Goal: Communication & Community: Answer question/provide support

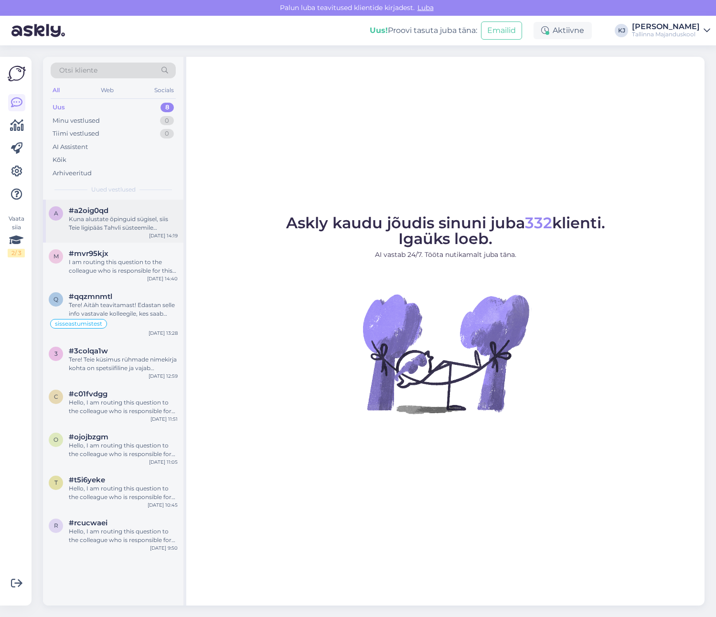
click at [117, 218] on div "Kuna alustate õpinguid sügisel, siis Teie ligipääs Tahvli süsteemile [PERSON_NA…" at bounding box center [123, 223] width 109 height 17
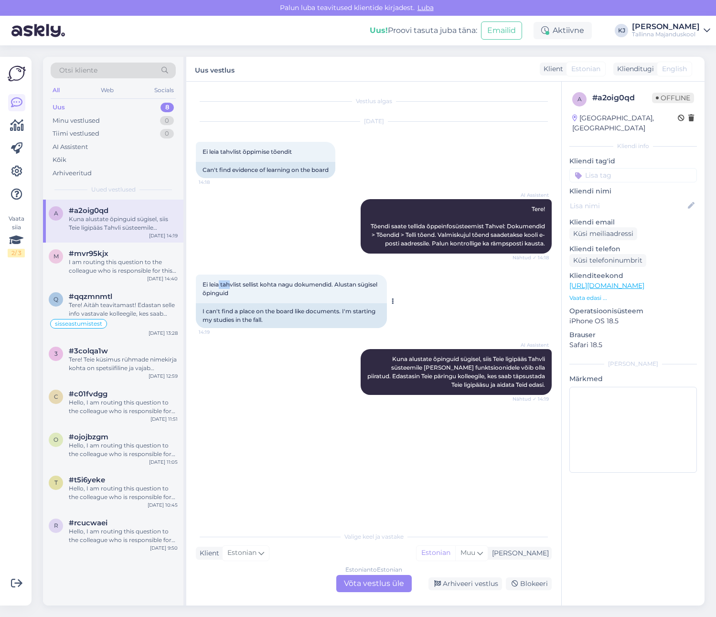
drag, startPoint x: 219, startPoint y: 288, endPoint x: 249, endPoint y: 287, distance: 30.1
click at [239, 287] on div "Ei leia tahvlist sellist kohta nagu dokumendid. Alustan sügisel õpinguid 14:19" at bounding box center [291, 288] width 191 height 29
click at [251, 287] on span "Ei leia tahvlist sellist kohta nagu dokumendid. Alustan sügisel õpinguid" at bounding box center [290, 289] width 176 height 16
click at [253, 295] on div "Ei leia tahvlist sellist kohta nagu dokumendid. Alustan sügisel õpinguid 14:19" at bounding box center [291, 288] width 191 height 29
click at [289, 281] on span "Ei leia tahvlist sellist kohta nagu dokumendid. Alustan sügisel õpinguid" at bounding box center [290, 289] width 176 height 16
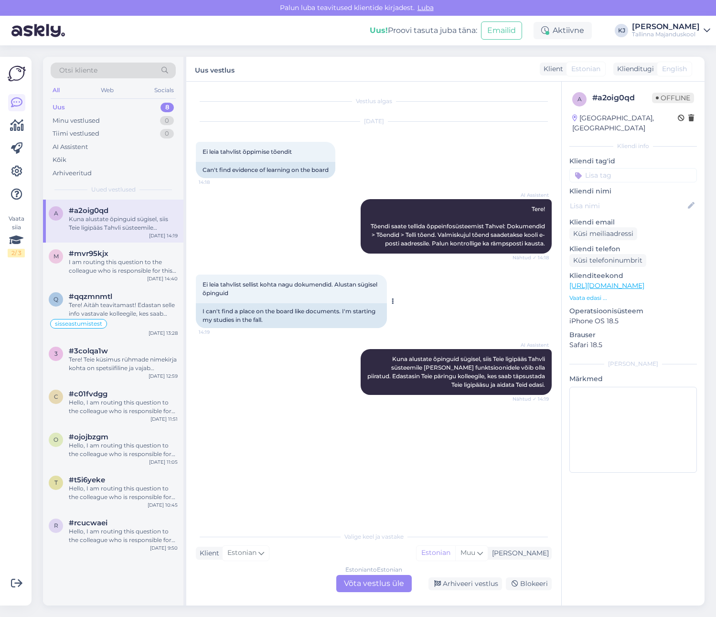
click at [299, 282] on span "Ei leia tahvlist sellist kohta nagu dokumendid. Alustan sügisel õpinguid" at bounding box center [290, 289] width 176 height 16
click at [368, 592] on div "Vestlus algas [DATE] Ei leia tahvlist õppimise tõendit 14:18 Can't find evidenc…" at bounding box center [373, 344] width 375 height 524
click at [367, 584] on div "Estonian to Estonian Võta vestlus üle" at bounding box center [373, 583] width 75 height 17
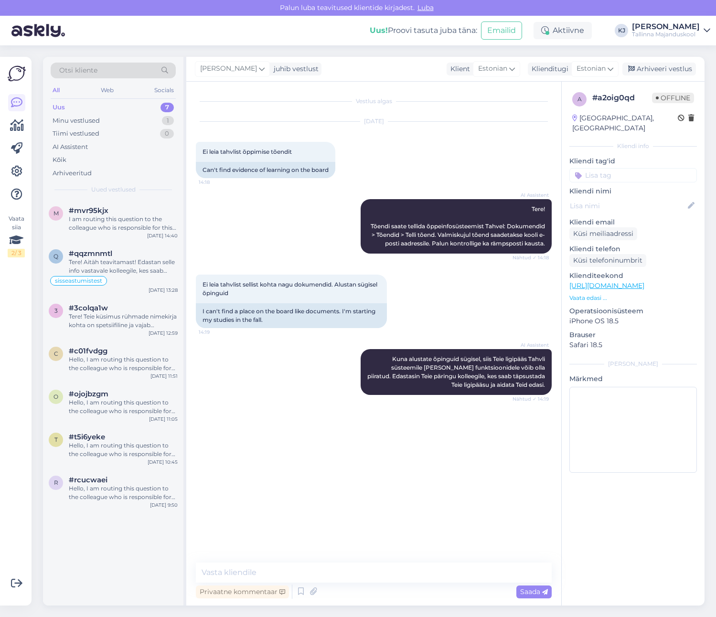
click at [371, 560] on div "Vestlus algas [DATE] Ei leia tahvlist õppimise tõendit 14:18 Can't find evidenc…" at bounding box center [373, 344] width 375 height 524
click at [370, 575] on textarea at bounding box center [374, 572] width 356 height 20
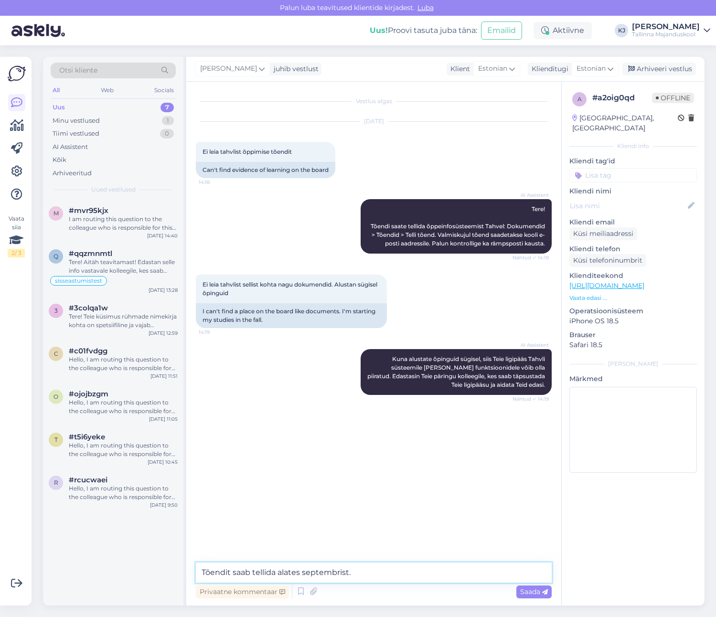
drag, startPoint x: 401, startPoint y: 577, endPoint x: 126, endPoint y: 583, distance: 276.0
click at [126, 583] on div "Otsi kliente All Web Socials Uus 7 Minu vestlused 1 Tiimi vestlused 0 AI Assist…" at bounding box center [373, 331] width 661 height 548
paste textarea "õppimise kohta saad tellida alates septembrist [PERSON_NAME] õppijad on ametlik…"
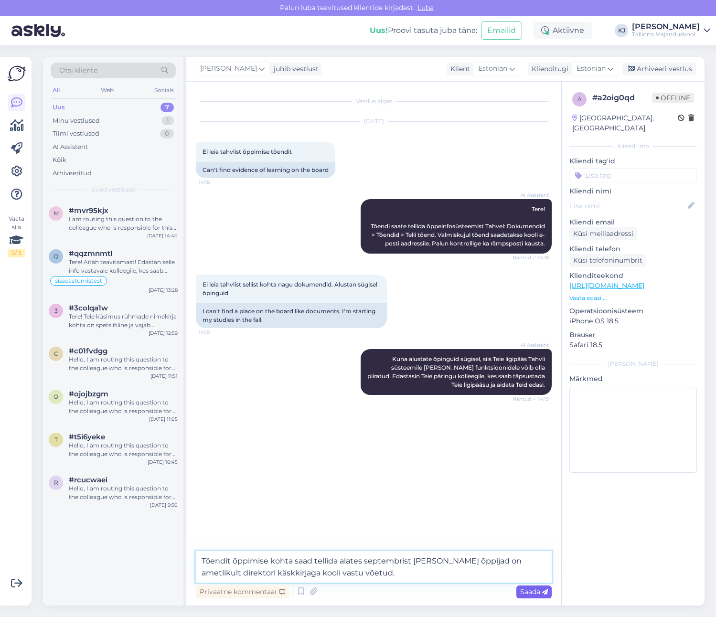
type textarea "Tõendit õppimise kohta saad tellida alates septembrist [PERSON_NAME] õppijad on…"
click at [530, 594] on span "Saada" at bounding box center [534, 591] width 28 height 9
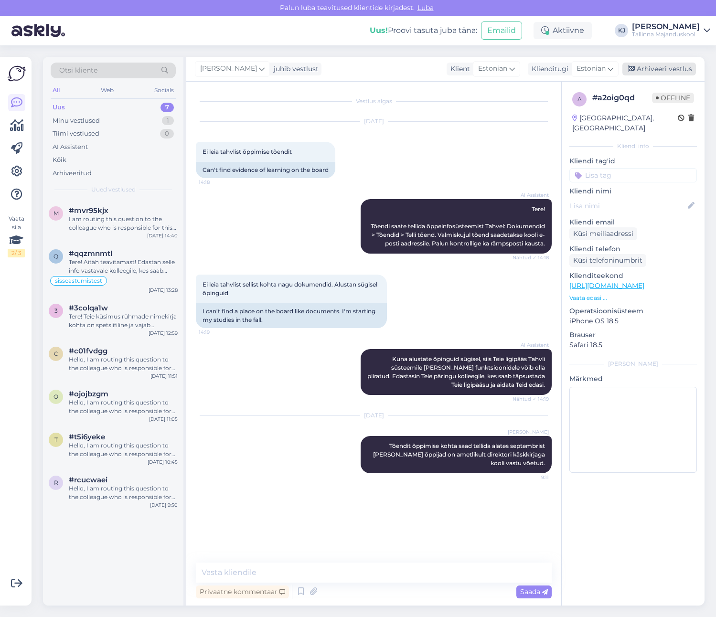
click at [652, 70] on div "Arhiveeri vestlus" at bounding box center [659, 69] width 74 height 13
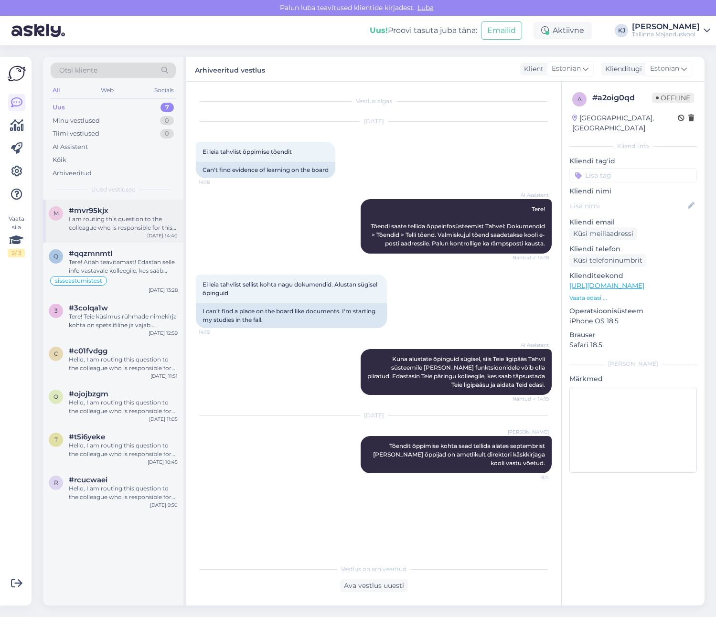
click at [117, 228] on div "I am routing this question to the colleague who is responsible for this topic. …" at bounding box center [123, 223] width 109 height 17
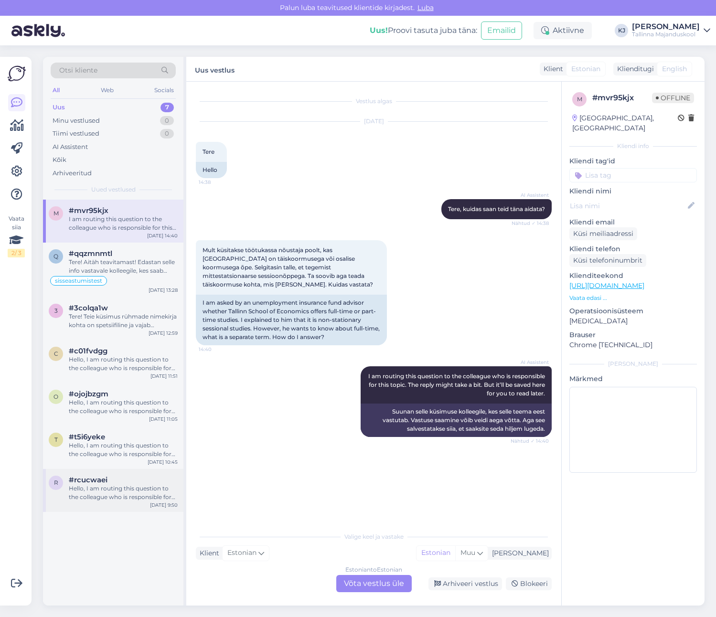
click at [89, 490] on div "Hello, I am routing this question to the colleague who is responsible for this …" at bounding box center [123, 492] width 109 height 17
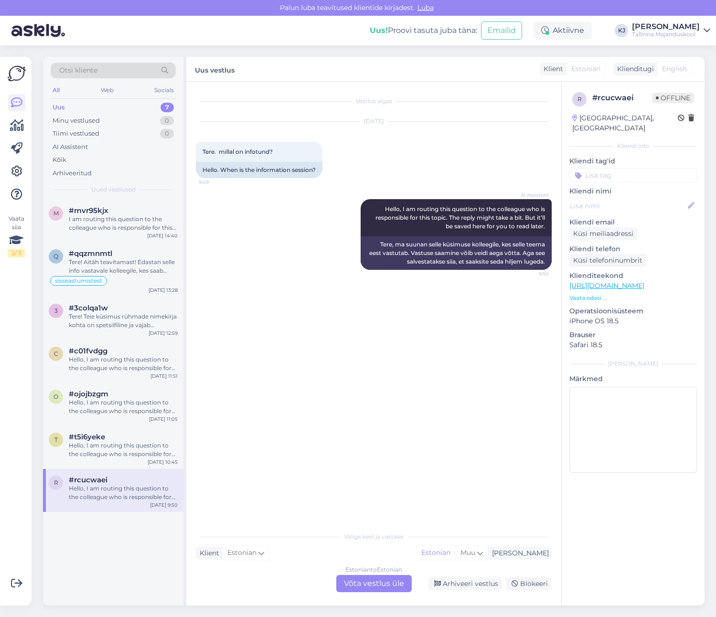
click at [376, 588] on div "Estonian to Estonian Võta vestlus üle" at bounding box center [373, 583] width 75 height 17
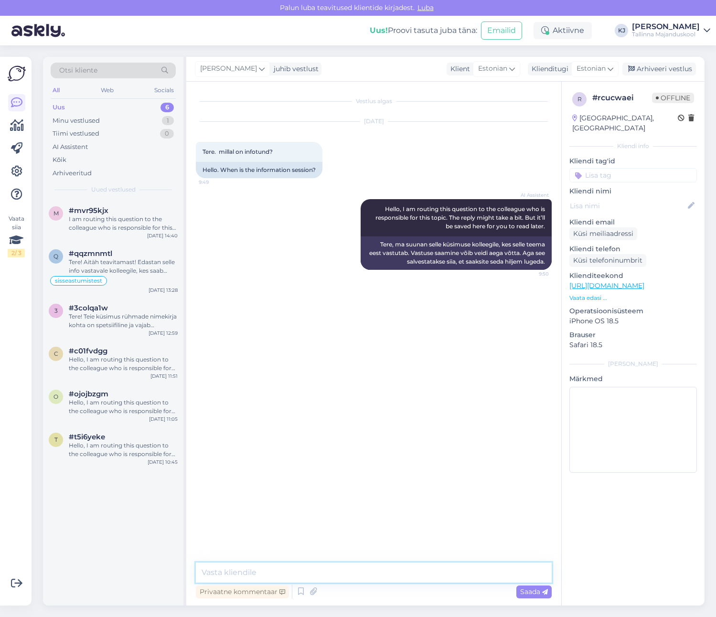
click at [365, 566] on textarea at bounding box center [374, 572] width 356 height 20
type textarea "Tere. Selle kohta on saadetud [PERSON_NAME] email. Palun vaadake ka rämpsposti …"
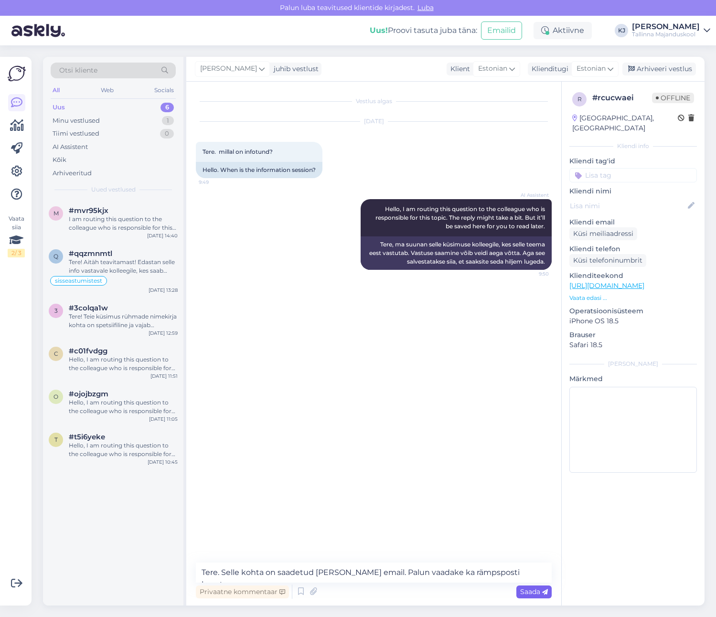
click at [541, 587] on div "Saada" at bounding box center [533, 591] width 35 height 13
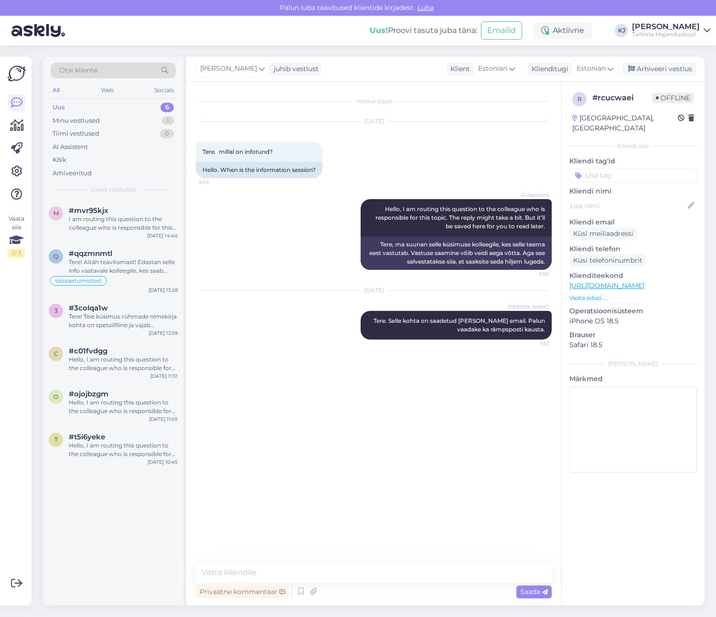
click at [632, 169] on input at bounding box center [632, 175] width 127 height 14
type input "infotund"
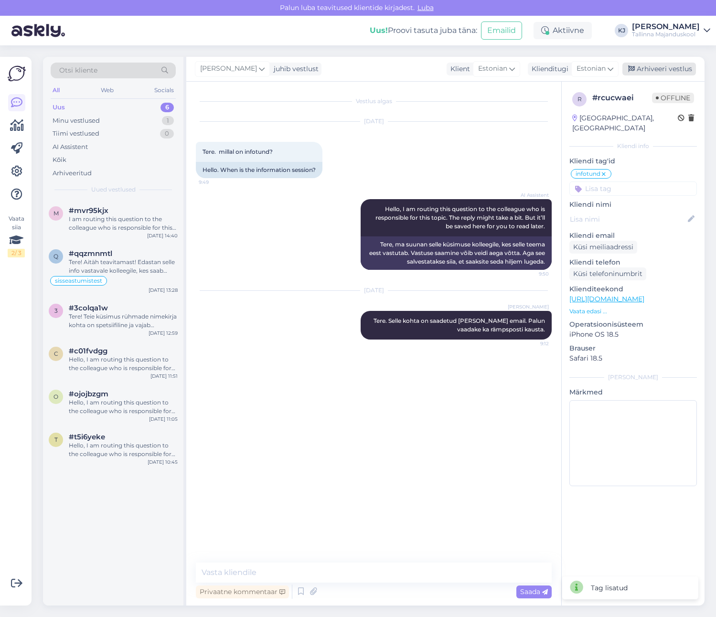
click at [651, 64] on div "Arhiveeri vestlus" at bounding box center [659, 69] width 74 height 13
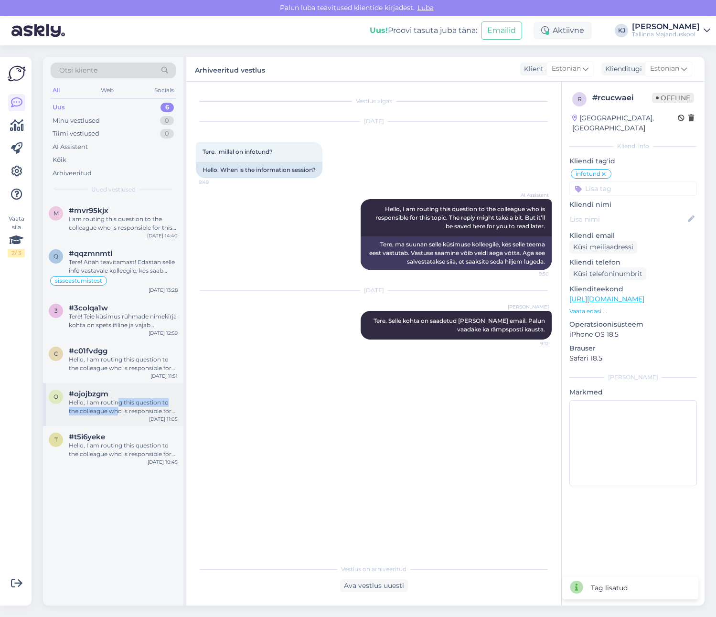
click at [118, 406] on div "Hello, I am routing this question to the colleague who is responsible for this …" at bounding box center [123, 406] width 109 height 17
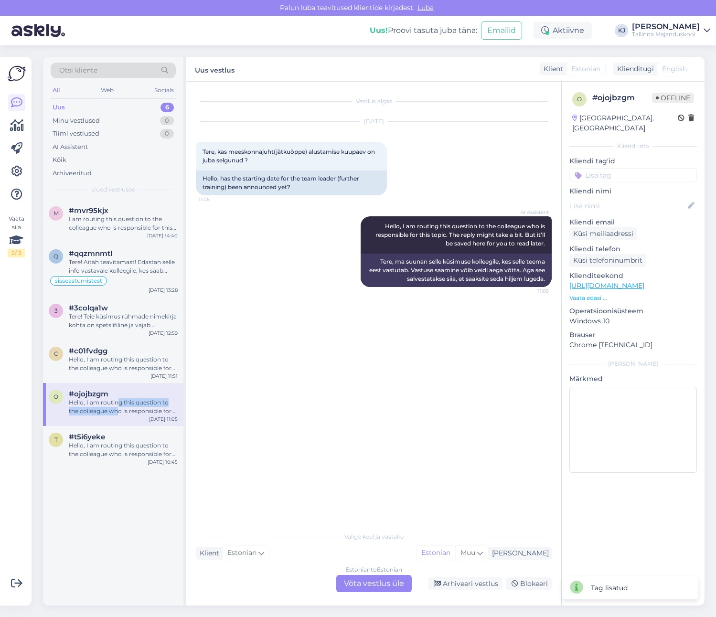
click at [117, 407] on div "Hello, I am routing this question to the colleague who is responsible for this …" at bounding box center [123, 406] width 109 height 17
click at [113, 378] on div "c #c01fvdgg Hello, I am routing this question to the colleague who is responsib…" at bounding box center [113, 361] width 140 height 43
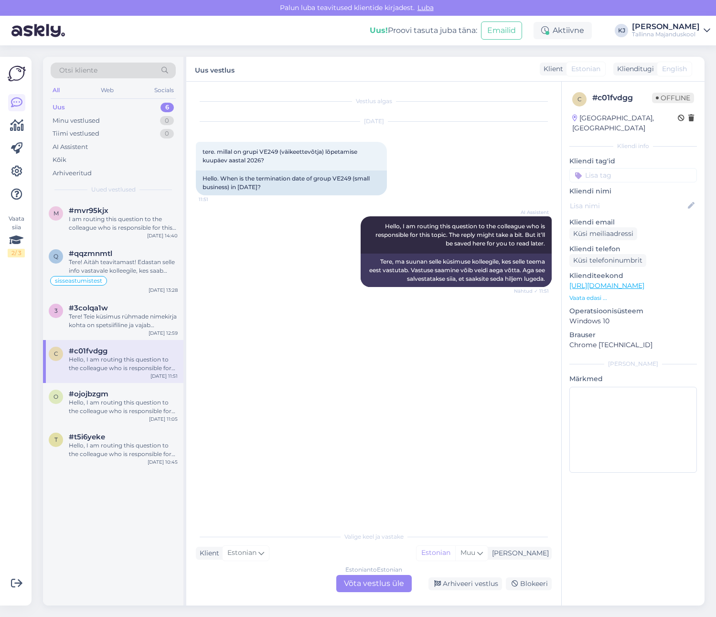
click at [106, 340] on div "c #c01fvdgg Hello, I am routing this question to the colleague who is responsib…" at bounding box center [113, 361] width 140 height 43
click at [105, 329] on div "3 #3colqa1w Tere! Teie küsimus rühmade nimekirja kohta on spetsiifiline ja vaja…" at bounding box center [113, 318] width 140 height 43
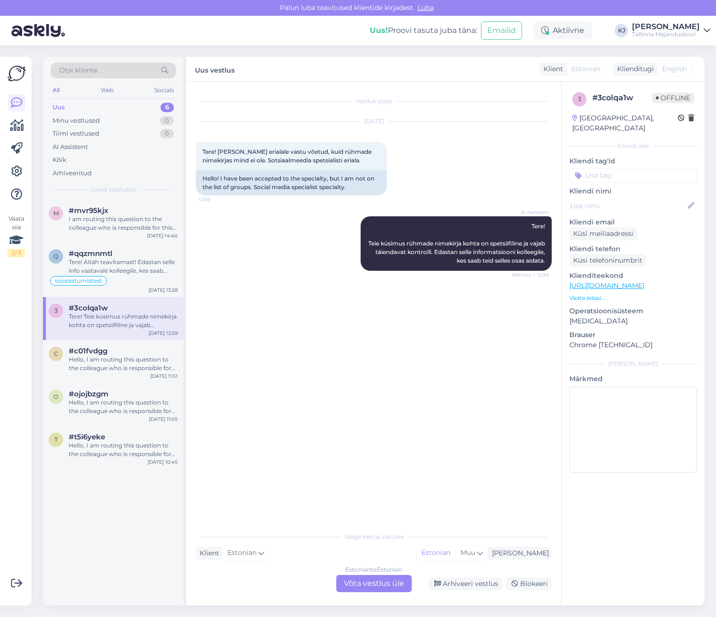
click at [450, 362] on div "Vestlus algas [DATE] Tere! [PERSON_NAME] erialale vastu võetud, kuid rühmade ni…" at bounding box center [378, 304] width 364 height 427
click at [382, 586] on div "Estonian to Estonian Võta vestlus üle" at bounding box center [373, 583] width 75 height 17
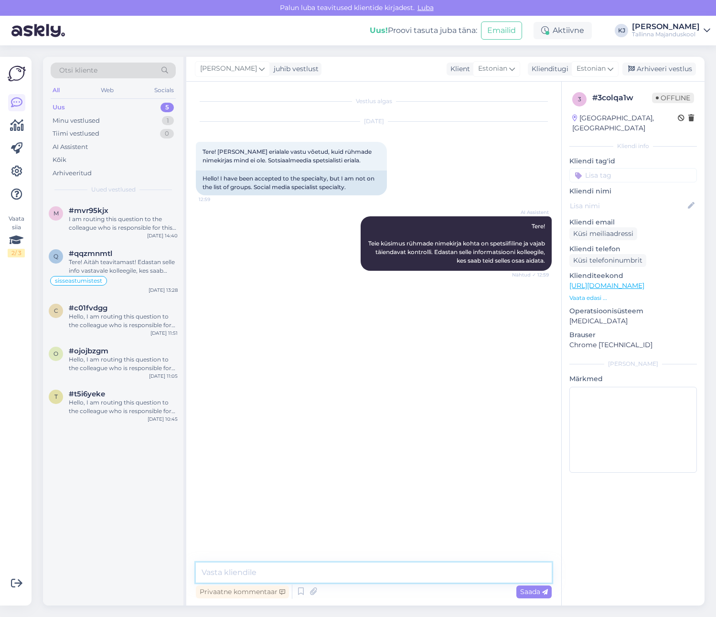
click at [271, 566] on textarea at bounding box center [374, 572] width 356 height 20
click at [410, 572] on textarea at bounding box center [374, 572] width 356 height 20
drag, startPoint x: 303, startPoint y: 573, endPoint x: 286, endPoint y: 573, distance: 16.7
click at [286, 573] on textarea "Tere. Võtke ühendust enda õppetöö koordinaatoriga - [EMAIL_ADDRESS][PERSON_NAME…" at bounding box center [374, 572] width 356 height 20
type textarea "Tere. Võtke ühendust turunduse õppetöö koordinaatoriga - [EMAIL_ADDRESS][PERSON…"
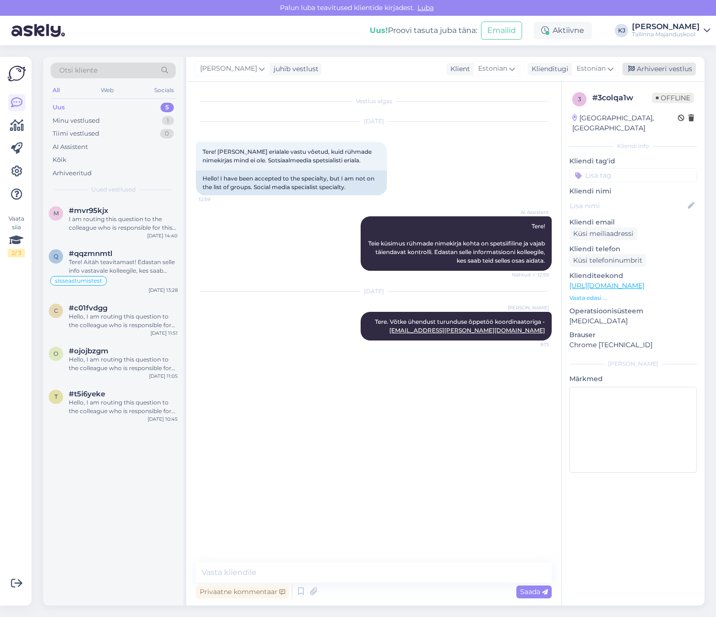
click at [676, 69] on div "Arhiveeri vestlus" at bounding box center [659, 69] width 74 height 13
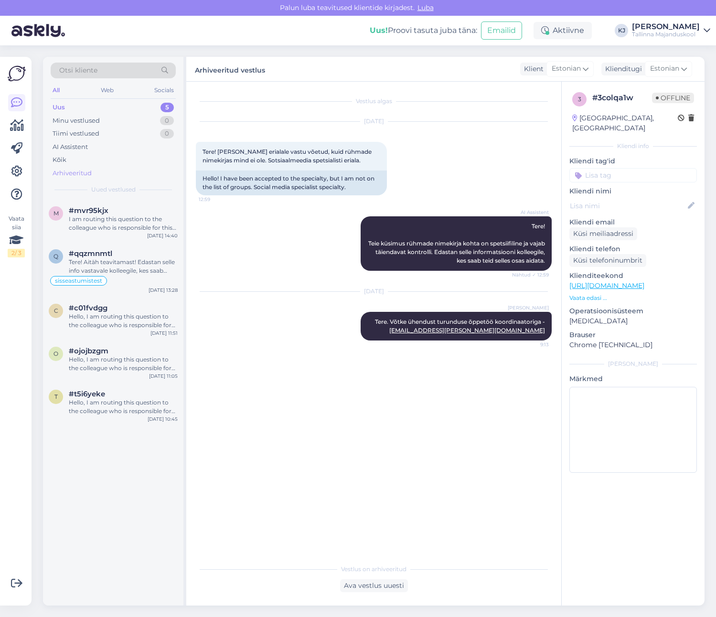
click at [82, 169] on div "Arhiveeritud" at bounding box center [72, 173] width 39 height 10
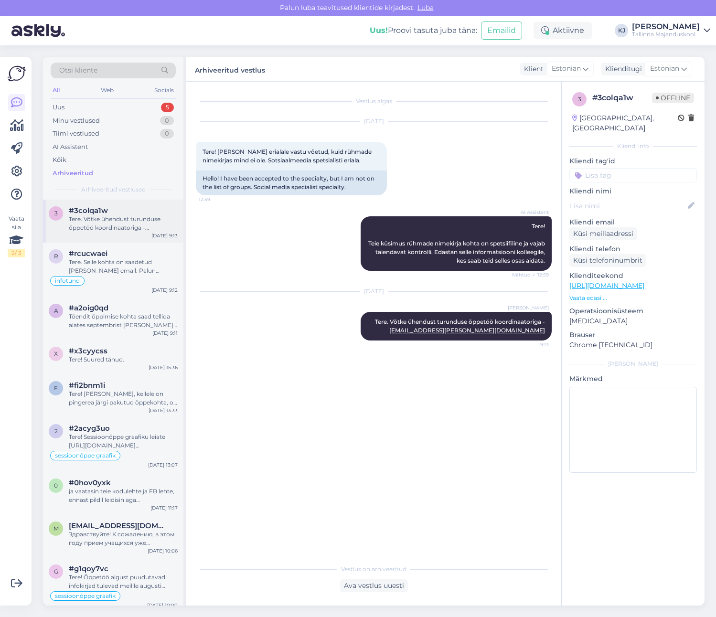
click at [102, 228] on div "Tere. Võtke ühendust turunduse õppetöö koordinaatoriga - [EMAIL_ADDRESS][PERSON…" at bounding box center [123, 223] width 109 height 17
click at [689, 114] on div at bounding box center [691, 123] width 6 height 20
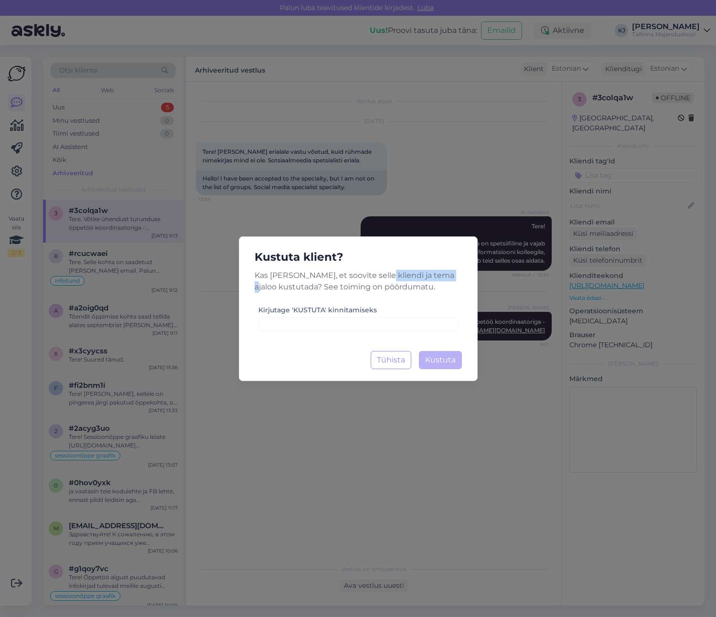
drag, startPoint x: 440, startPoint y: 278, endPoint x: 368, endPoint y: 279, distance: 71.6
click at [373, 279] on p "Kas [PERSON_NAME], et soovite selle kliendi ja tema ajaloo kustutada? See toimi…" at bounding box center [358, 281] width 222 height 23
click at [344, 279] on p "Kas [PERSON_NAME], et soovite selle kliendi ja tema ajaloo kustutada? See toimi…" at bounding box center [358, 281] width 222 height 23
click at [343, 313] on label "Kirjutage 'KUSTUTA' kinnitamiseks" at bounding box center [317, 310] width 118 height 10
click at [388, 326] on input at bounding box center [358, 324] width 200 height 15
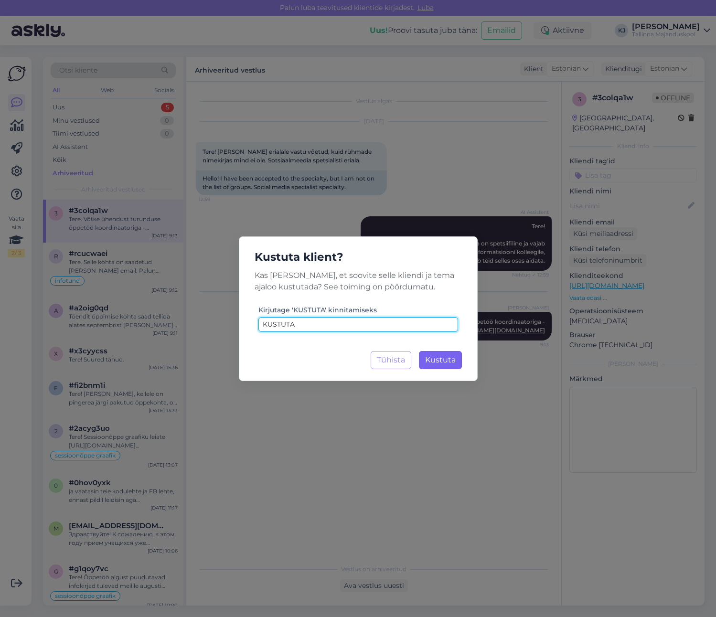
type input "KUSTUTA"
click at [445, 362] on span "Kustuta" at bounding box center [440, 359] width 31 height 9
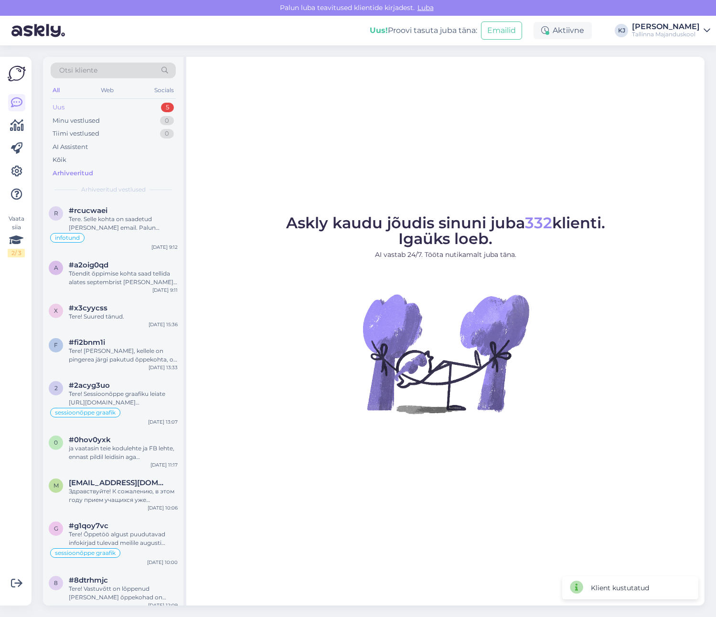
click at [100, 103] on div "Uus 5" at bounding box center [113, 107] width 125 height 13
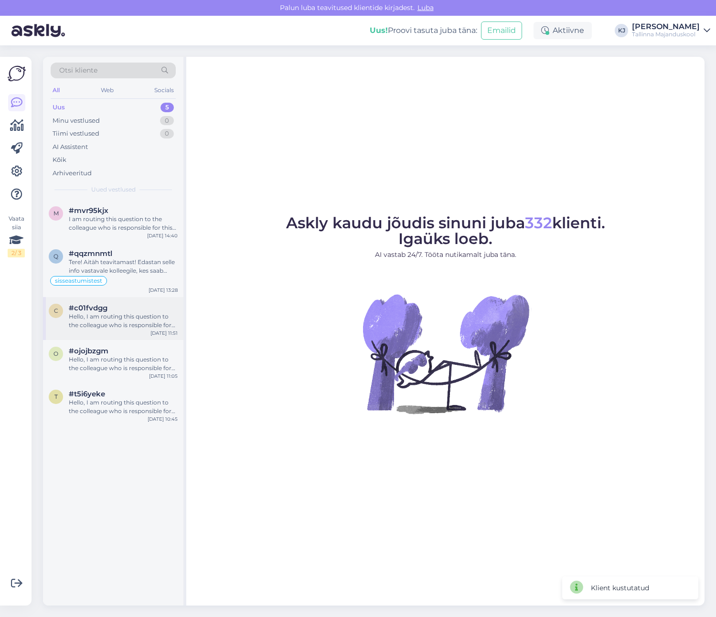
click at [127, 326] on div "Hello, I am routing this question to the colleague who is responsible for this …" at bounding box center [123, 320] width 109 height 17
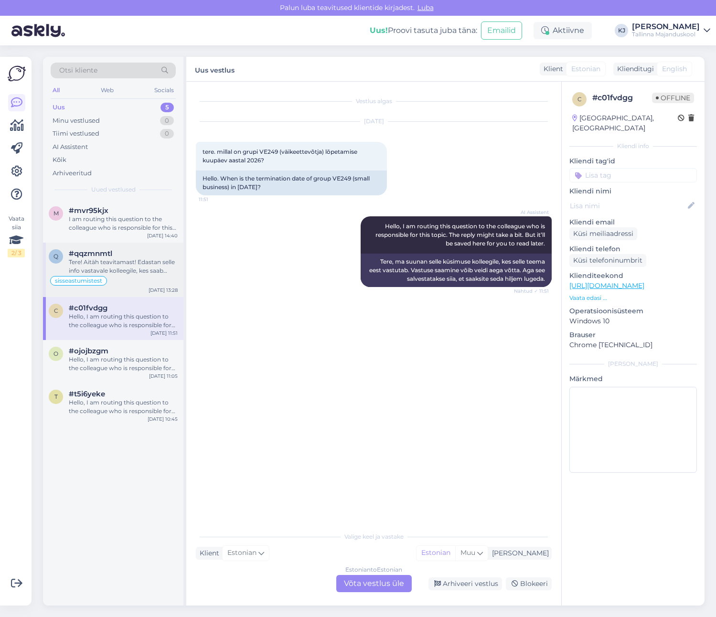
click at [96, 281] on span "sisseastumistest" at bounding box center [78, 281] width 47 height 6
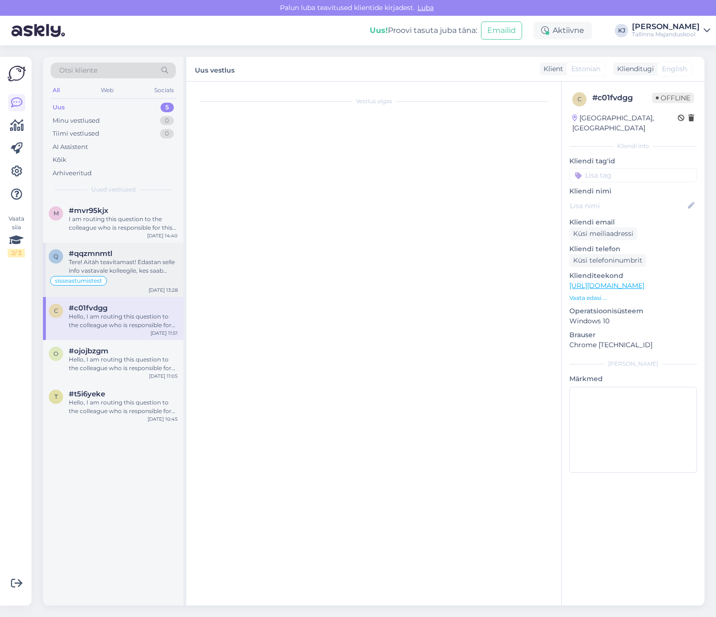
scroll to position [709, 0]
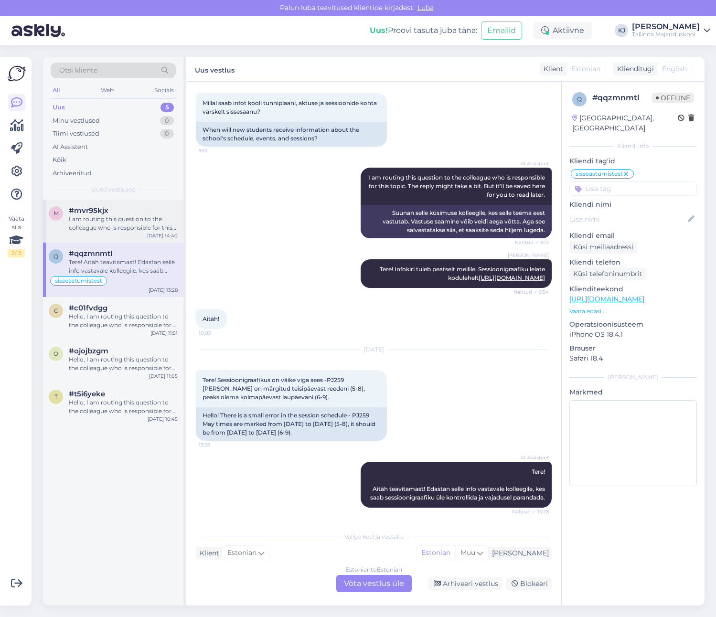
click at [108, 232] on div "m #mvr95kjx I am routing this question to the colleague who is responsible for …" at bounding box center [113, 221] width 140 height 43
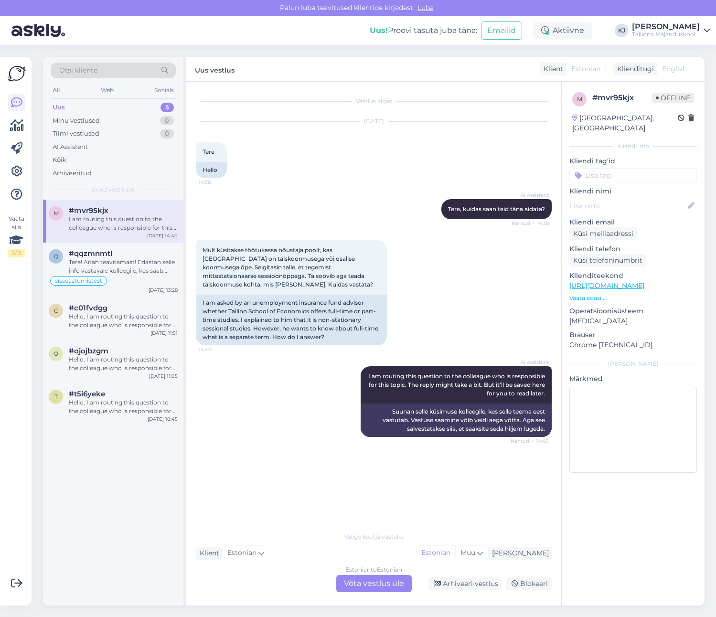
scroll to position [0, 0]
drag, startPoint x: 275, startPoint y: 252, endPoint x: 279, endPoint y: 263, distance: 12.1
click at [279, 262] on div "Mult küsitakse töötukassa nõustaja poolt, kas [GEOGRAPHIC_DATA] on täiskoormuse…" at bounding box center [291, 267] width 191 height 54
click at [279, 263] on div "Mult küsitakse töötukassa nõustaja poolt, kas [GEOGRAPHIC_DATA] on täiskoormuse…" at bounding box center [291, 267] width 191 height 54
click at [151, 392] on div "#t5i6yeke" at bounding box center [123, 393] width 109 height 9
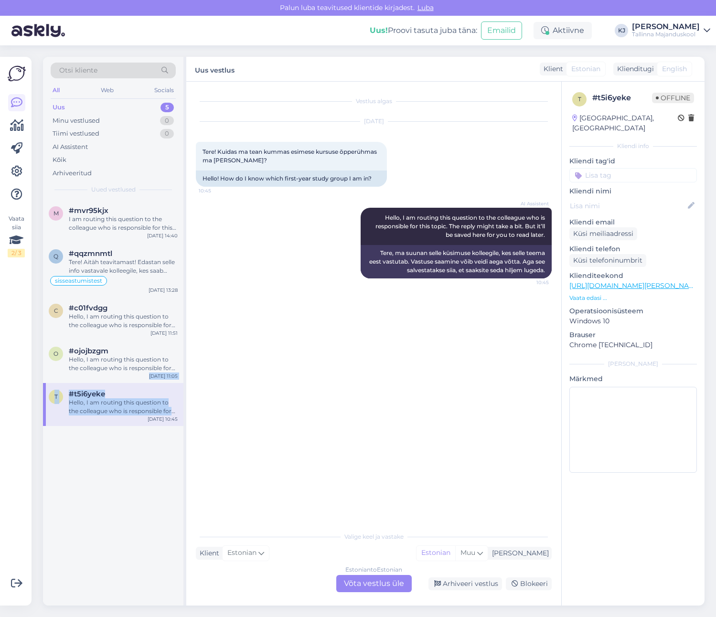
drag, startPoint x: 141, startPoint y: 375, endPoint x: 184, endPoint y: 407, distance: 53.6
click at [184, 407] on div "Otsi kliente All Web Socials Uus 5 Minu vestlused 0 Tiimi vestlused 0 AI Assist…" at bounding box center [114, 331] width 143 height 548
click at [263, 432] on div "Vestlus algas [DATE] Tere! Kuidas ma tean kummas esimese kursuse õpperühmas ma …" at bounding box center [378, 304] width 364 height 427
click at [392, 594] on div "Vestlus algas [DATE] Tere! Kuidas ma tean kummas esimese kursuse õpperühmas ma …" at bounding box center [373, 344] width 375 height 524
click at [391, 583] on div "Estonian to Estonian Võta vestlus üle" at bounding box center [373, 583] width 75 height 17
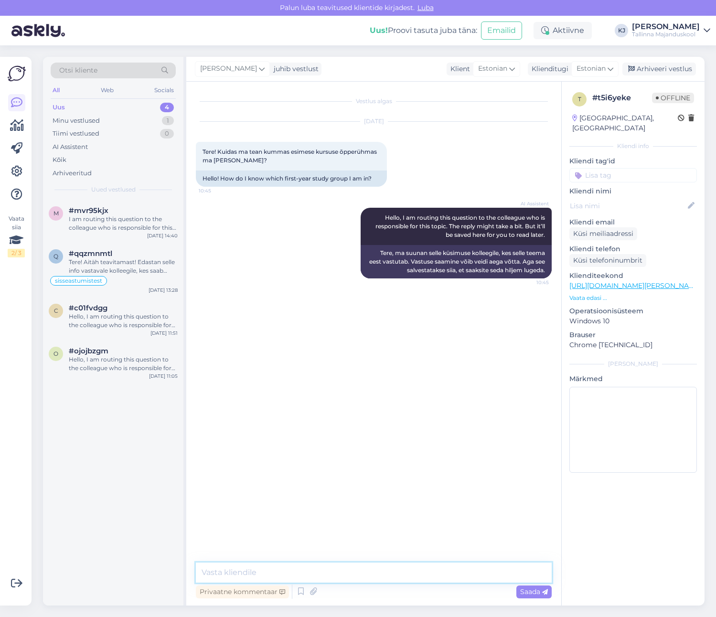
click at [390, 569] on textarea at bounding box center [374, 572] width 356 height 20
click at [525, 575] on textarea "Palun võtke ühendust enda õppetöö koordinaatoriga, kontakti leiate siit :" at bounding box center [374, 572] width 356 height 20
paste textarea "[URL][DOMAIN_NAME]"
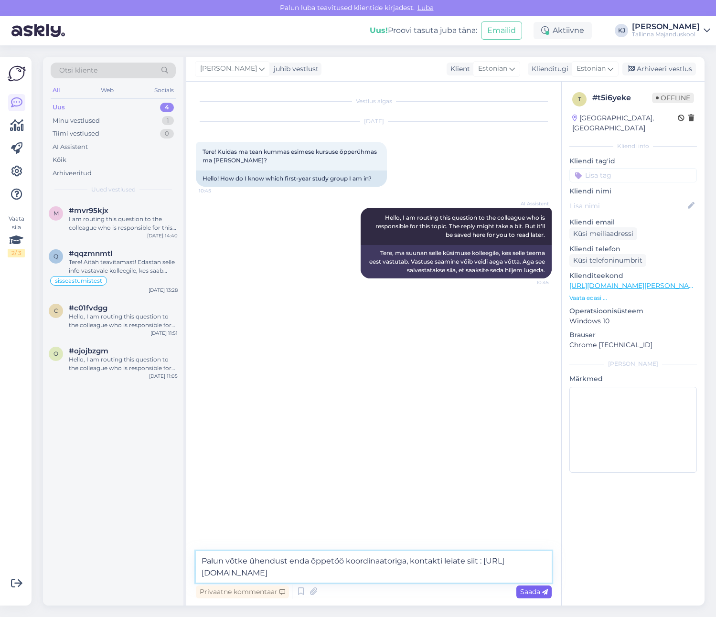
type textarea "Palun võtke ühendust enda õppetöö koordinaatoriga, kontakti leiate siit : [URL]…"
click at [526, 593] on span "Saada" at bounding box center [534, 591] width 28 height 9
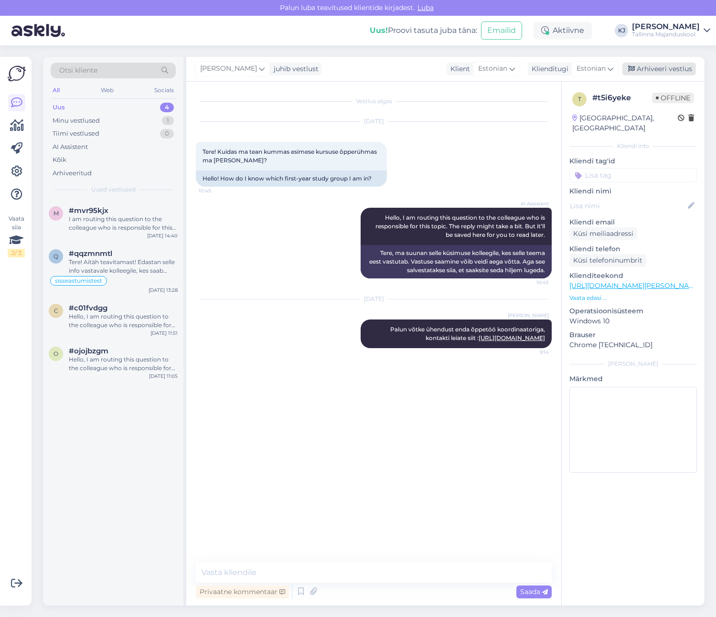
click at [655, 69] on div "Arhiveeri vestlus" at bounding box center [659, 69] width 74 height 13
